Goal: Register for event/course

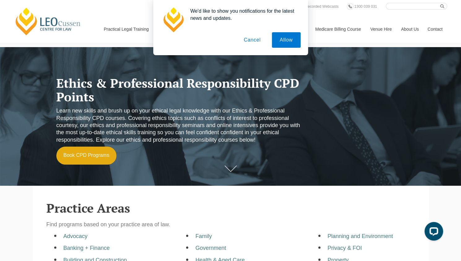
click at [251, 40] on button "Cancel" at bounding box center [252, 39] width 32 height 15
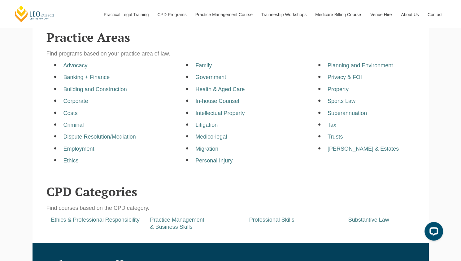
scroll to position [171, 0]
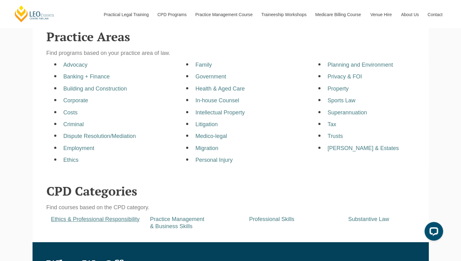
click at [89, 219] on a=pages/cpd-programs&taxons=pages/cpd-programs/cpd-category/ethics-and-professional-responsibility&_gl=1*ovveuy*_gcl_au*NzE0MTM1NTY3LjE3NTUxNzg4NTE "Ethics & Professional Responsibility" at bounding box center [95, 219] width 89 height 6
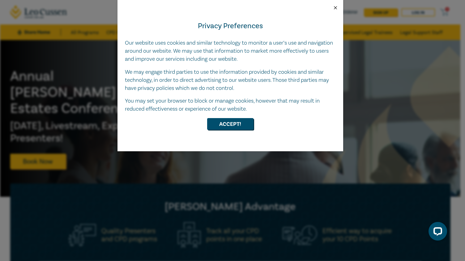
click at [335, 7] on button "Close" at bounding box center [336, 8] width 6 height 6
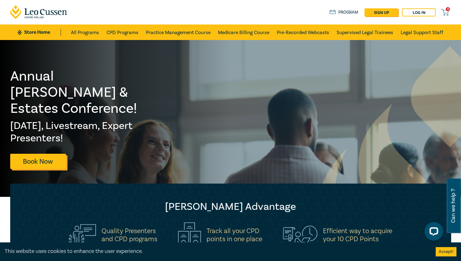
click at [55, 154] on link "Book Now" at bounding box center [38, 161] width 56 height 15
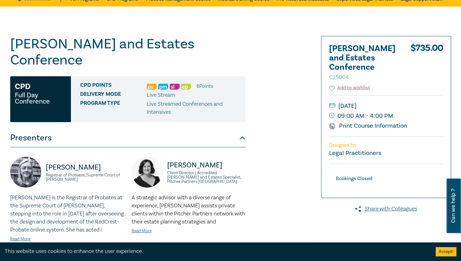
scroll to position [34, 0]
